Goal: Task Accomplishment & Management: Complete application form

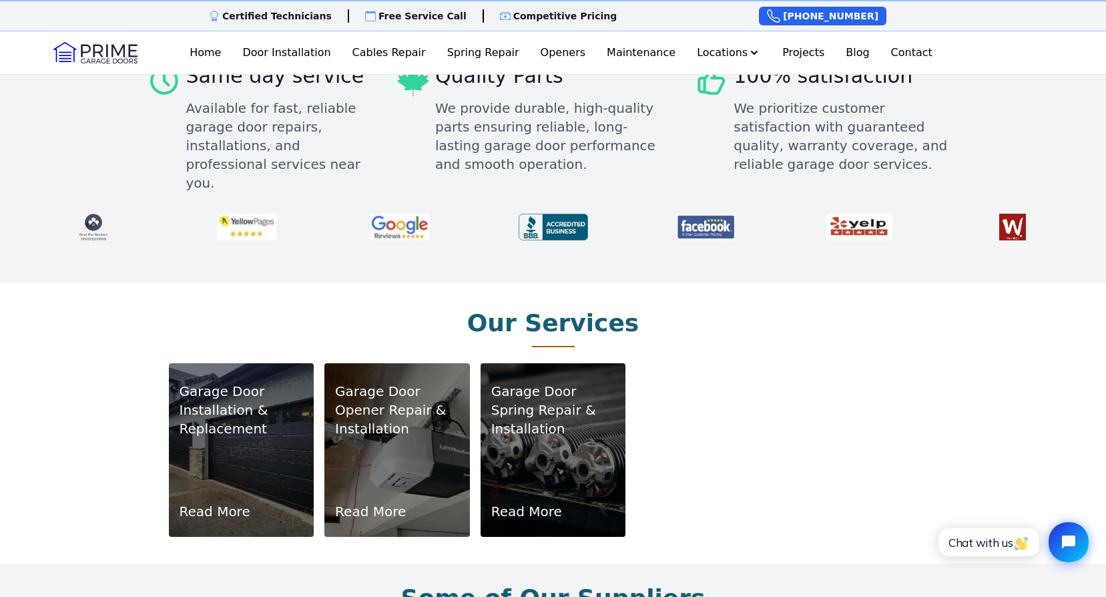
scroll to position [667, 0]
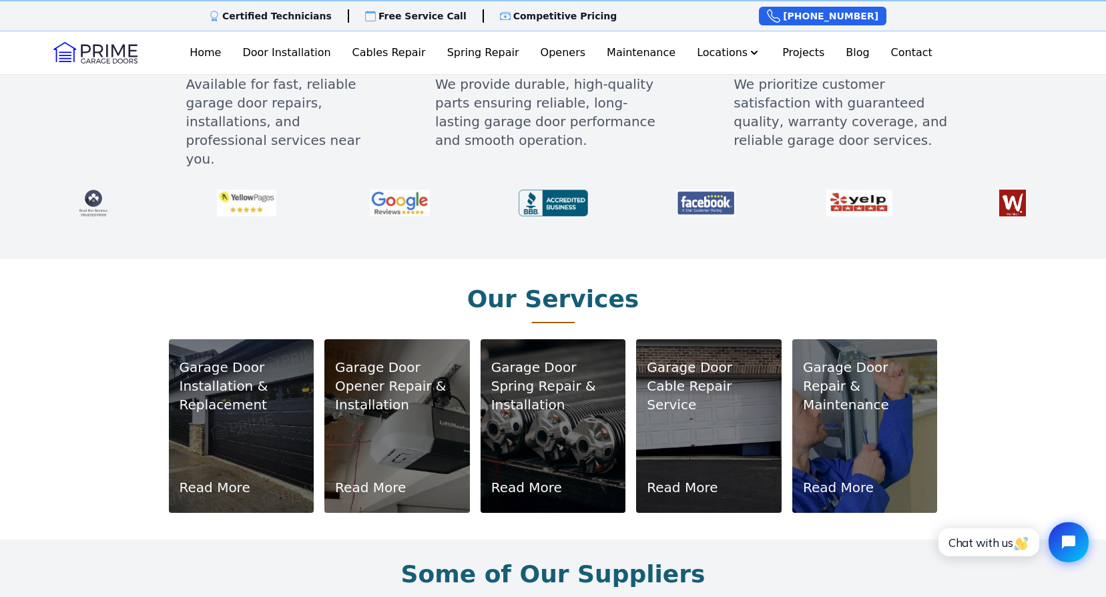
click at [279, 403] on div "Garage Door Installation & Replacement Read More" at bounding box center [242, 425] width 124 height 141
click at [212, 478] on link "Read More" at bounding box center [215, 487] width 71 height 19
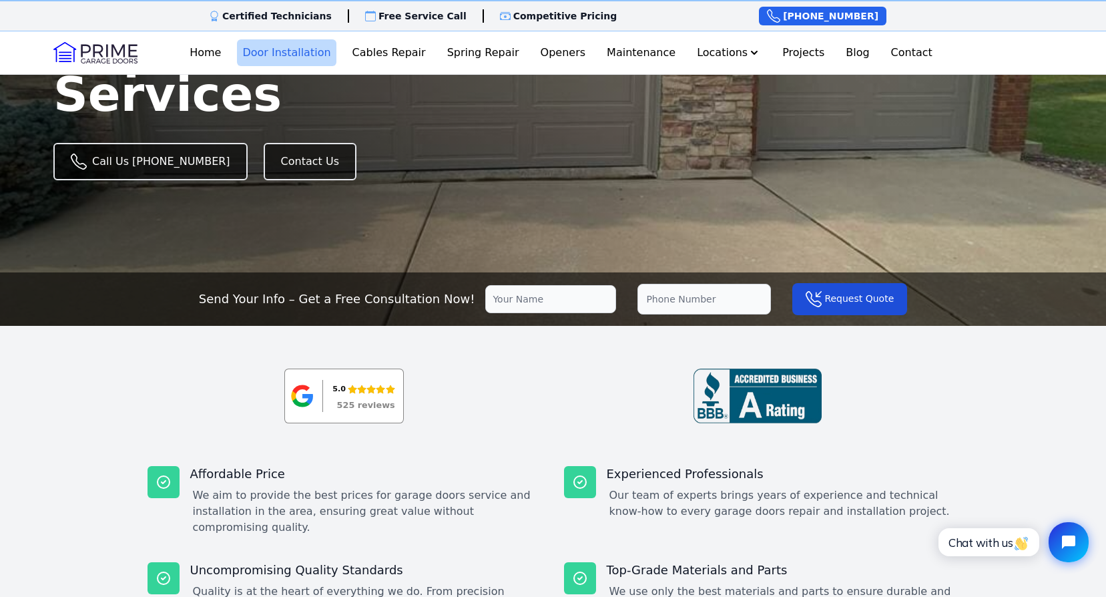
scroll to position [200, 0]
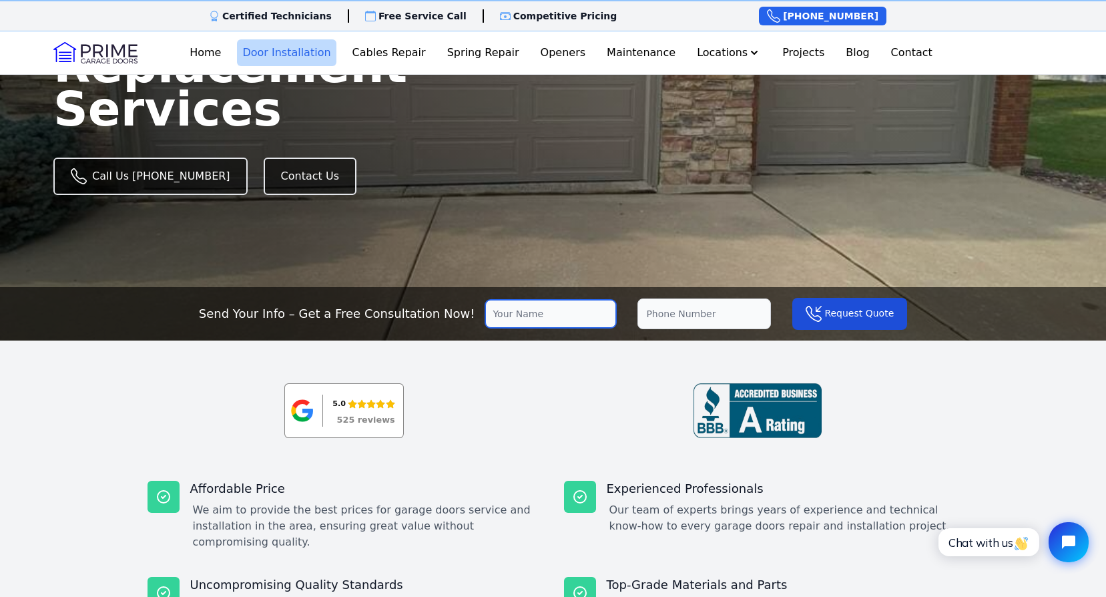
click at [534, 320] on input "text" at bounding box center [550, 314] width 131 height 28
type input "[PERSON_NAME]"
click at [652, 302] on input "tel" at bounding box center [703, 313] width 133 height 31
type input "[PHONE_NUMBER]"
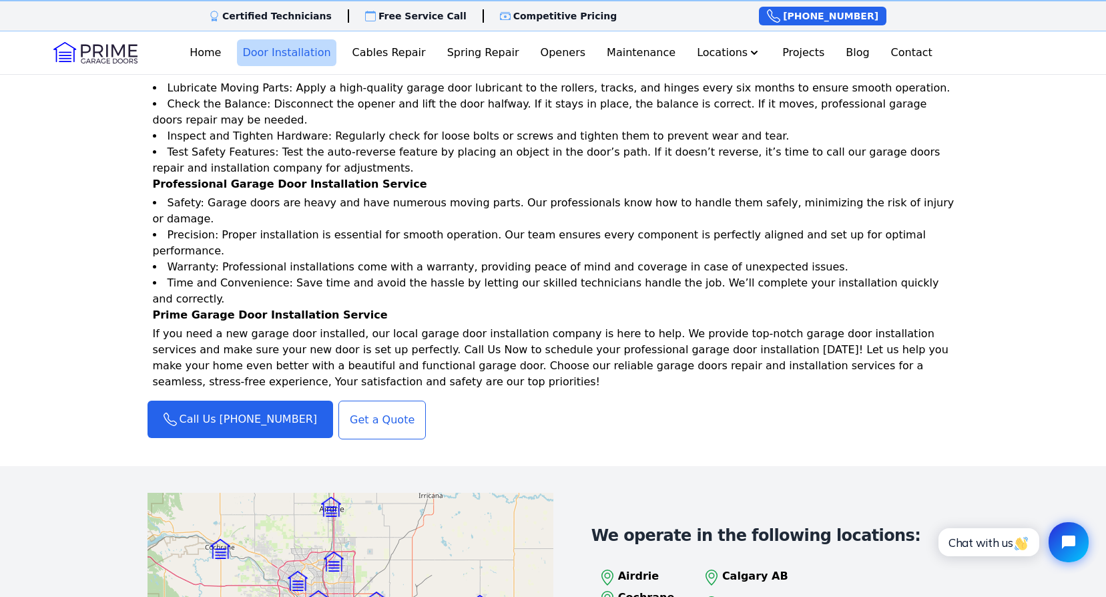
scroll to position [1468, 0]
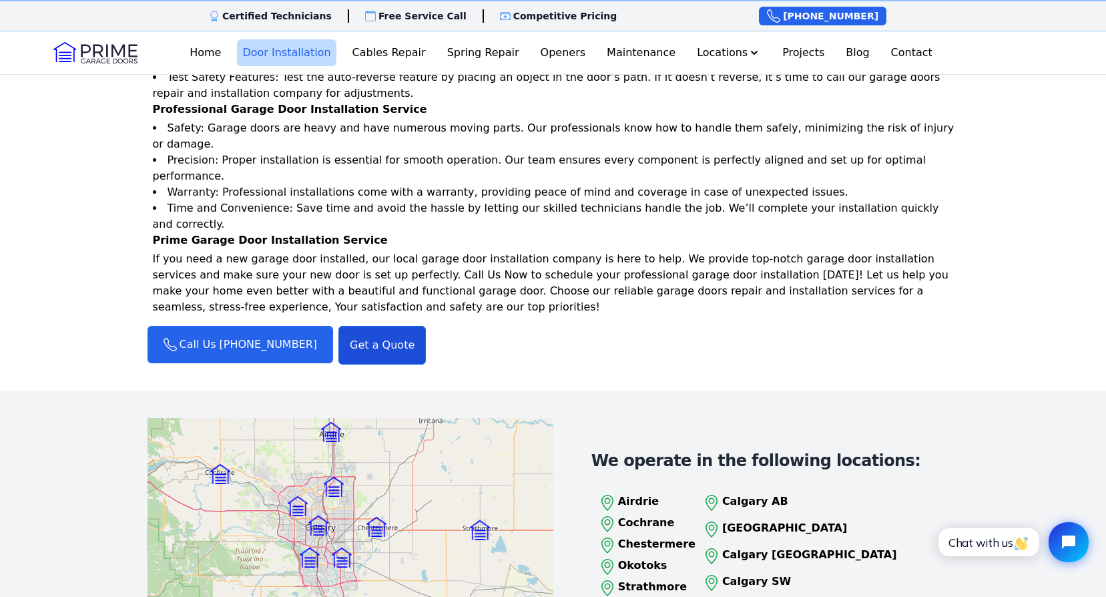
click at [352, 326] on link "Get a Quote" at bounding box center [381, 345] width 87 height 39
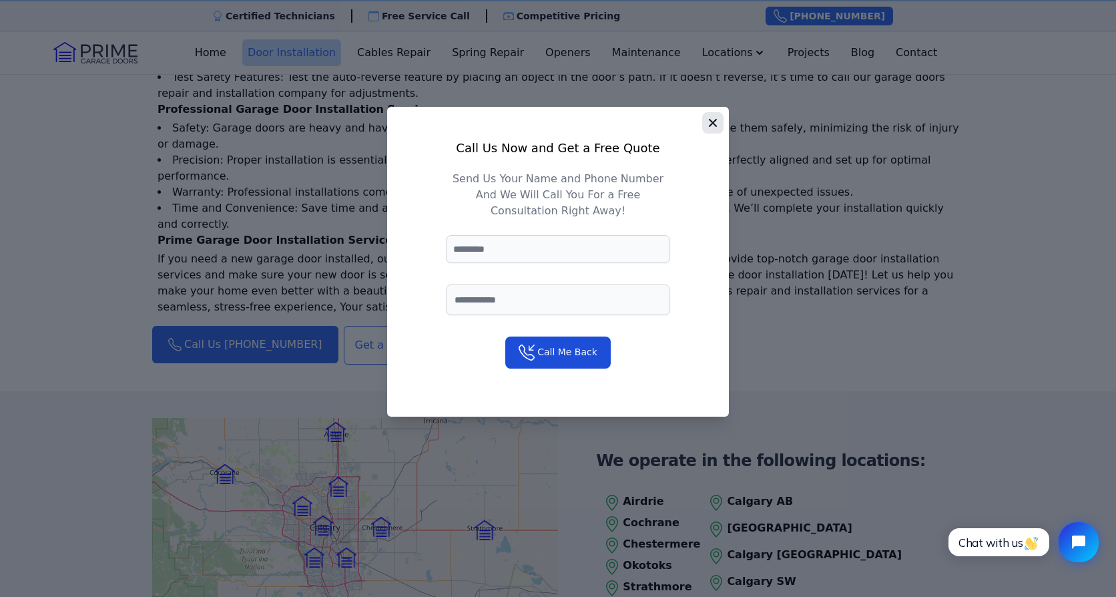
click at [711, 118] on icon "button" at bounding box center [712, 122] width 13 height 13
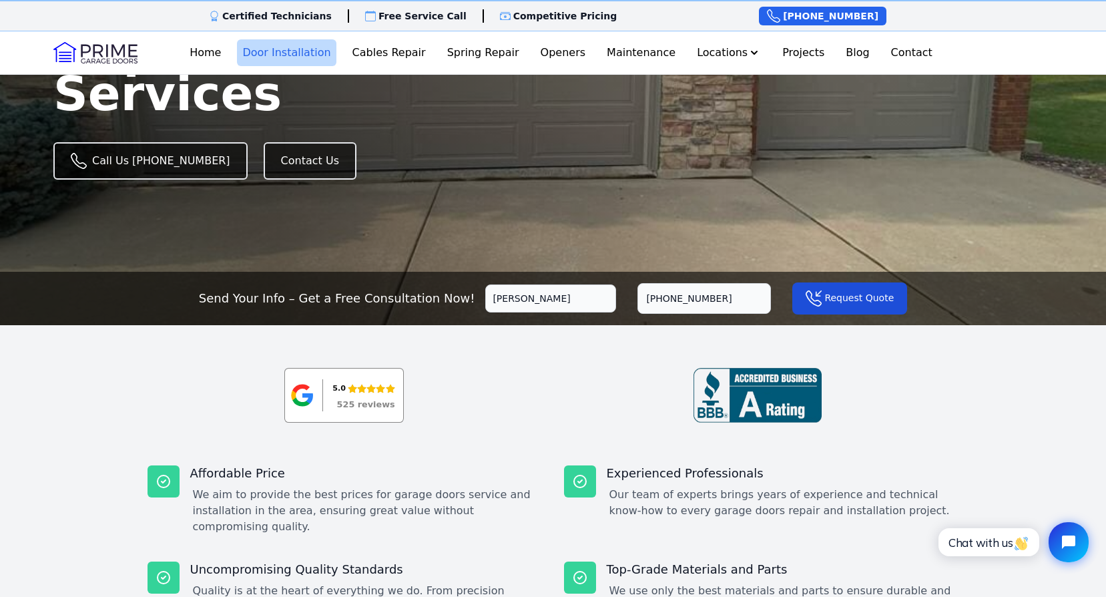
scroll to position [0, 0]
